Goal: Communication & Community: Share content

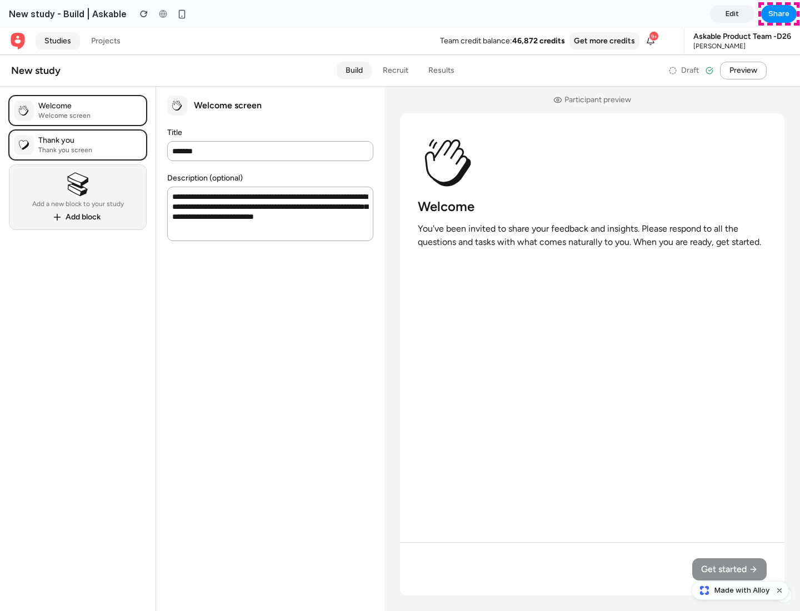
click at [779, 14] on span "Share" at bounding box center [779, 13] width 21 height 11
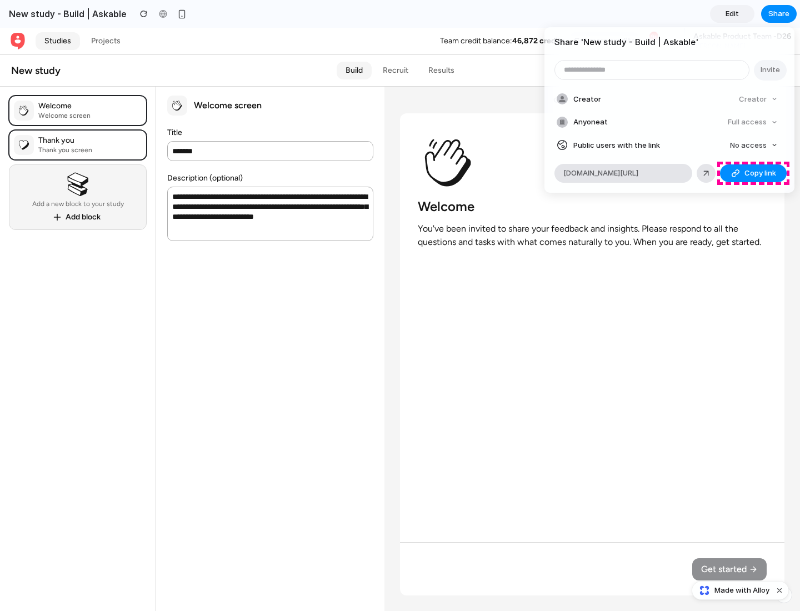
click at [754, 173] on span "Copy link" at bounding box center [761, 173] width 32 height 11
click at [742, 591] on div "Share ' New study - Build | Askable ' Invite Creator Creator Anyone at Full acc…" at bounding box center [400, 305] width 800 height 611
